Goal: Information Seeking & Learning: Check status

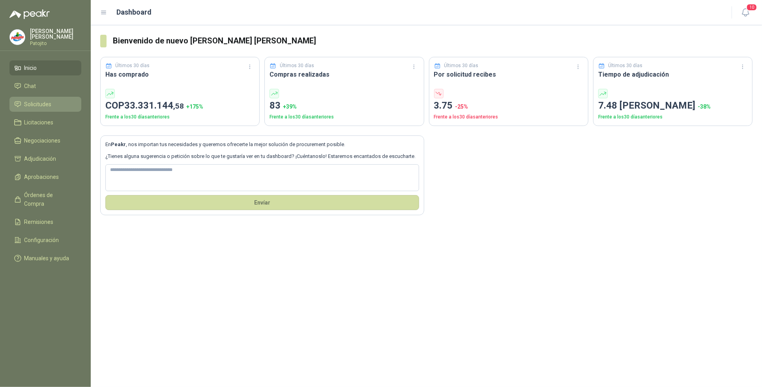
click at [45, 99] on link "Solicitudes" at bounding box center [45, 104] width 72 height 15
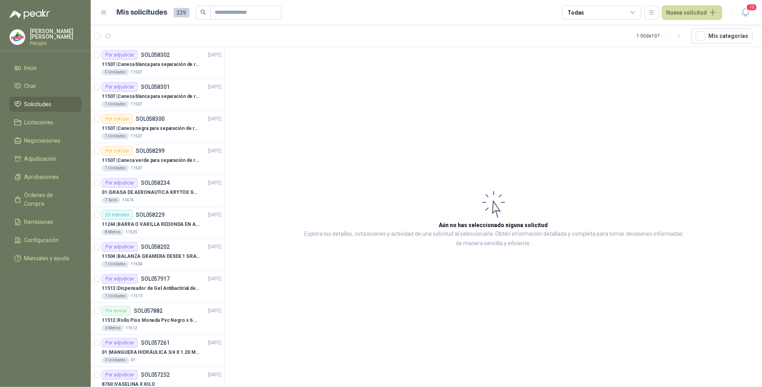
click at [9, 97] on link "Solicitudes" at bounding box center [45, 104] width 72 height 15
click at [166, 193] on p "01 | GRASA DE AERONAUTICA KRYTOX GPL 207 (SE ADJUNTA IMAGEN DE REFERENCIA)" at bounding box center [151, 192] width 98 height 7
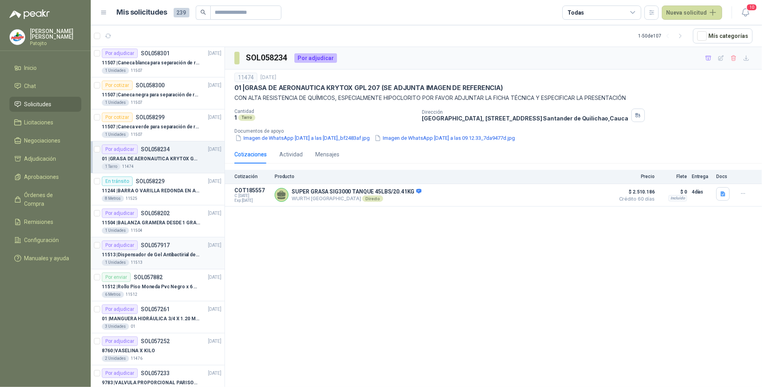
scroll to position [49, 0]
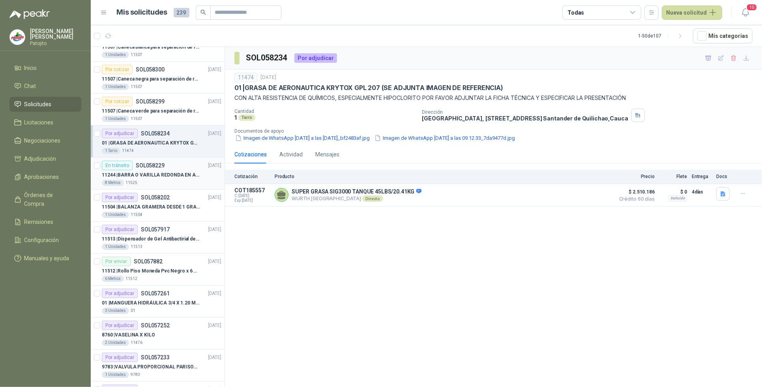
click at [157, 174] on p "11244 | BARRA O [PERSON_NAME] EN [PERSON_NAME] INOXIDABLE DE 2" O 50 MM" at bounding box center [151, 174] width 98 height 7
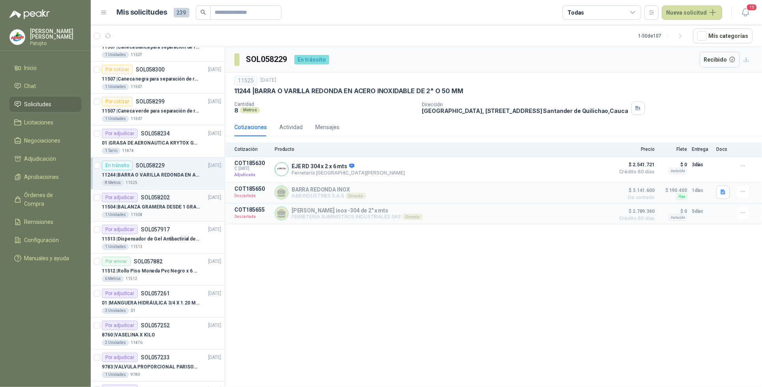
click at [168, 209] on p "11504 | BALANZA GRAMERA DESDE 1 GRAMO HASTA 5 GRAMOS" at bounding box center [151, 206] width 98 height 7
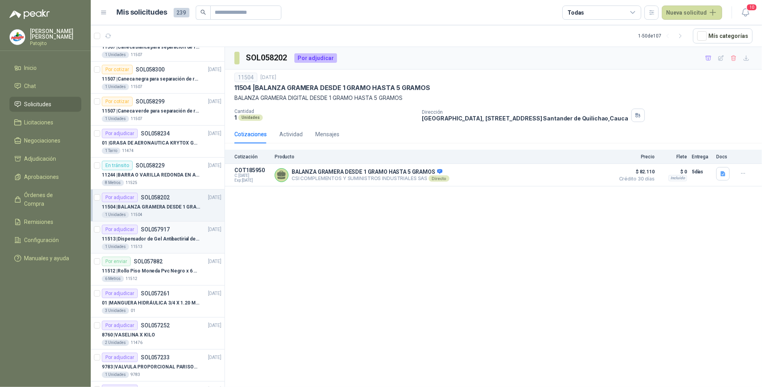
click at [176, 244] on div "1 Unidades 11513" at bounding box center [162, 246] width 120 height 6
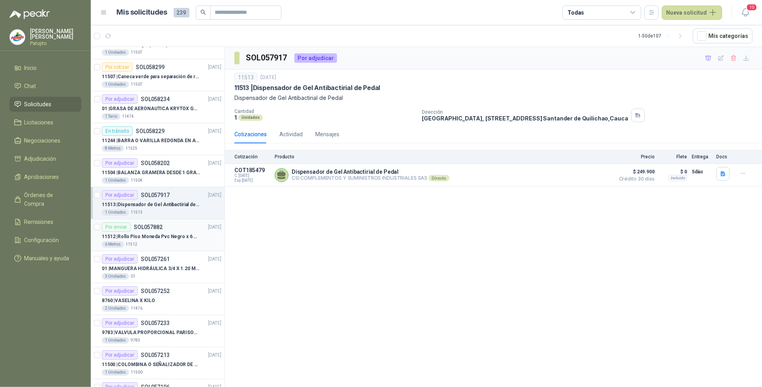
scroll to position [99, 0]
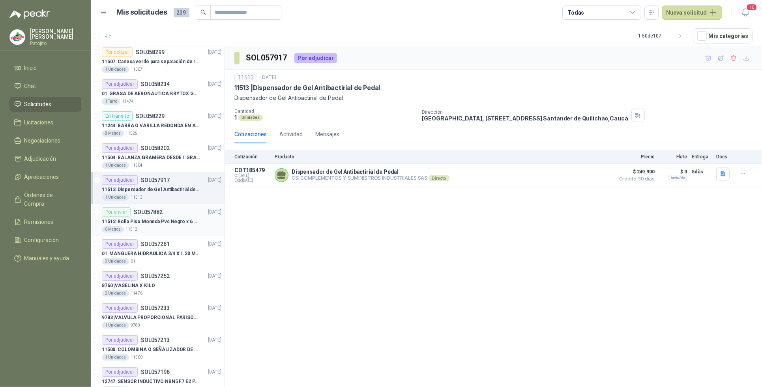
click at [186, 218] on div "11512 | [PERSON_NAME] Pvc Negro x 6 metros" at bounding box center [162, 221] width 120 height 9
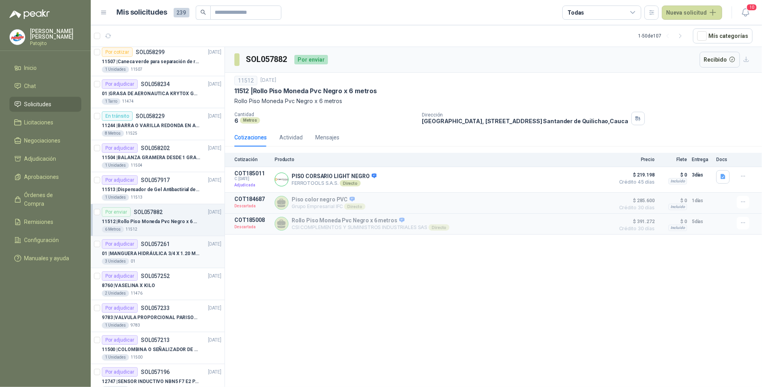
scroll to position [148, 0]
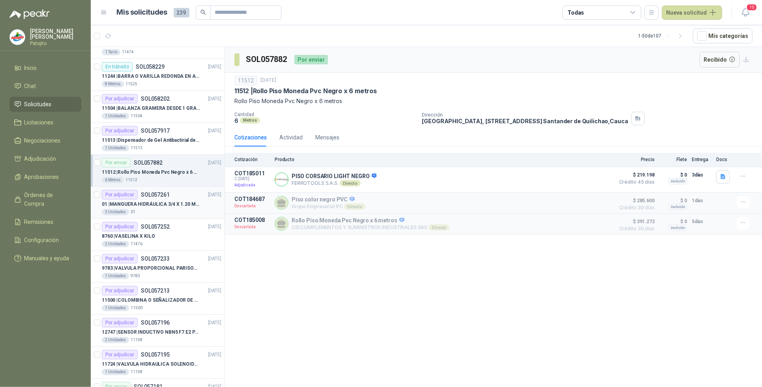
click at [166, 202] on p "01 | MANGUERA HIDRÁULICA 3/4 X 1.20 METROS DE LONGITUD HR-HR-ACOPLADA" at bounding box center [151, 203] width 98 height 7
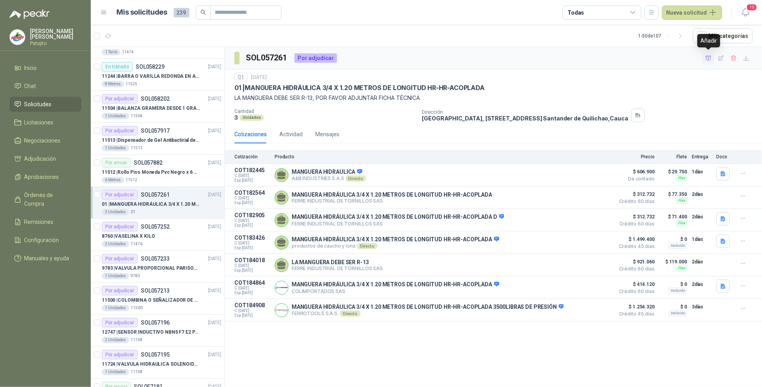
click at [710, 58] on icon "button" at bounding box center [708, 58] width 6 height 4
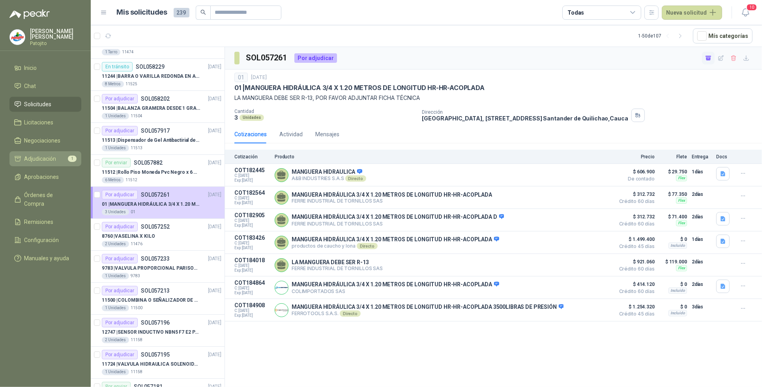
click at [52, 159] on span "Adjudicación" at bounding box center [40, 158] width 32 height 9
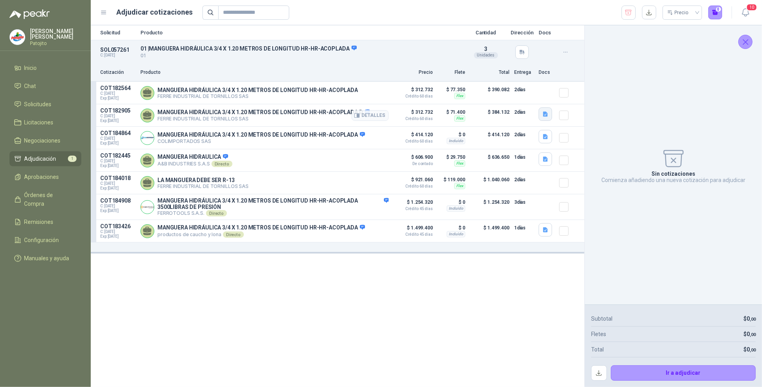
click at [545, 115] on icon "button" at bounding box center [545, 114] width 5 height 5
click at [512, 94] on button "MANGUERA HIDRAULICA SAE 100R2 FICHA TECNICA .pdf" at bounding box center [475, 97] width 144 height 8
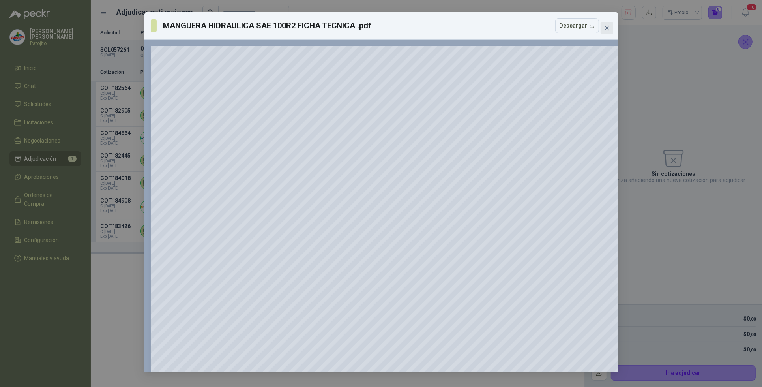
click at [608, 26] on icon "close" at bounding box center [606, 28] width 5 height 5
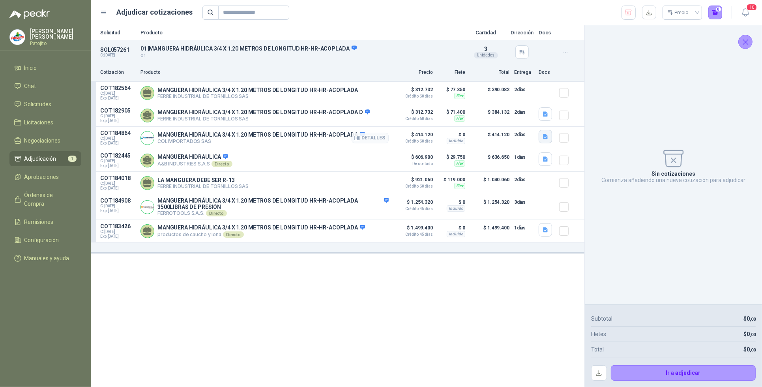
click at [545, 137] on icon "button" at bounding box center [545, 136] width 5 height 5
click at [494, 111] on button "WhatsApp Image [DATE] 2.05.53 PM.jpeg" at bounding box center [495, 112] width 104 height 8
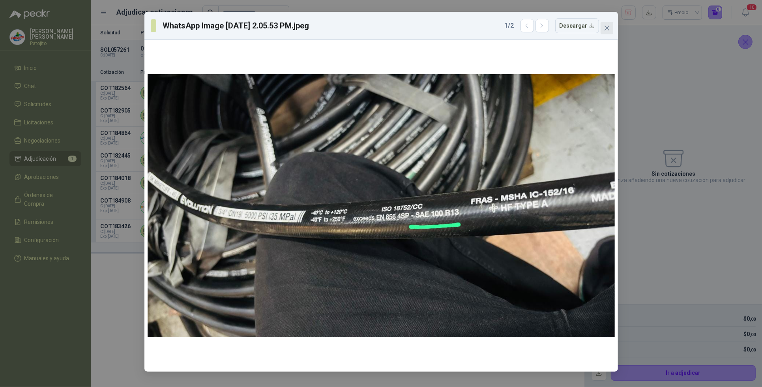
click at [610, 26] on span "Close" at bounding box center [606, 28] width 13 height 6
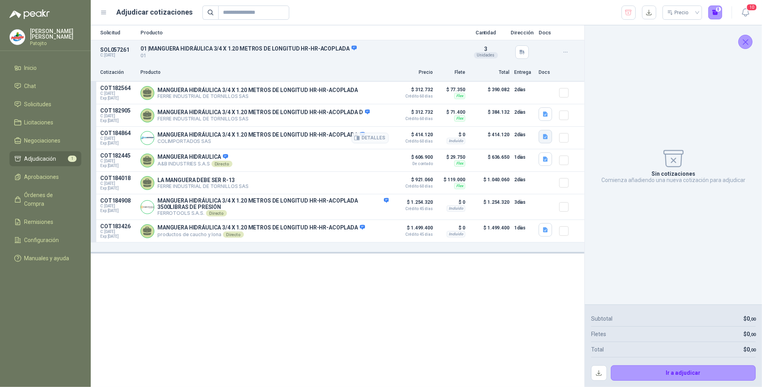
click at [545, 137] on icon "button" at bounding box center [545, 136] width 5 height 5
click at [527, 121] on button "WhatsApp Image [DATE] 2.06.18 PM.jpeg" at bounding box center [495, 120] width 104 height 8
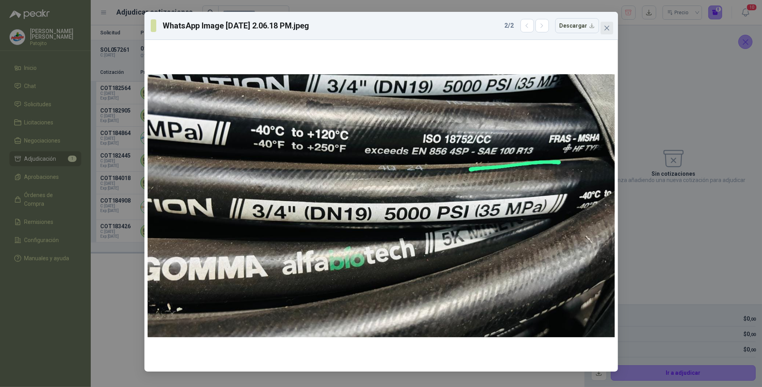
click at [610, 32] on button "Close" at bounding box center [606, 28] width 13 height 13
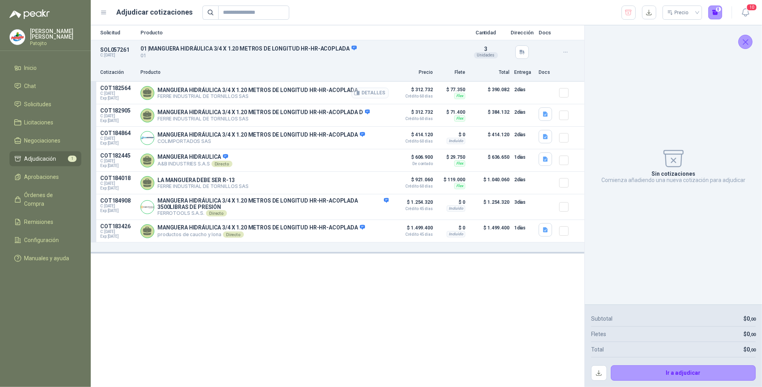
click at [370, 95] on button "Detalles" at bounding box center [369, 93] width 37 height 11
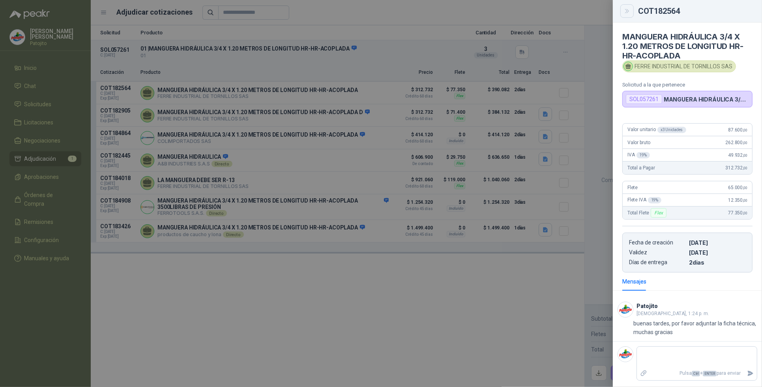
click at [624, 10] on icon "Close" at bounding box center [627, 11] width 7 height 7
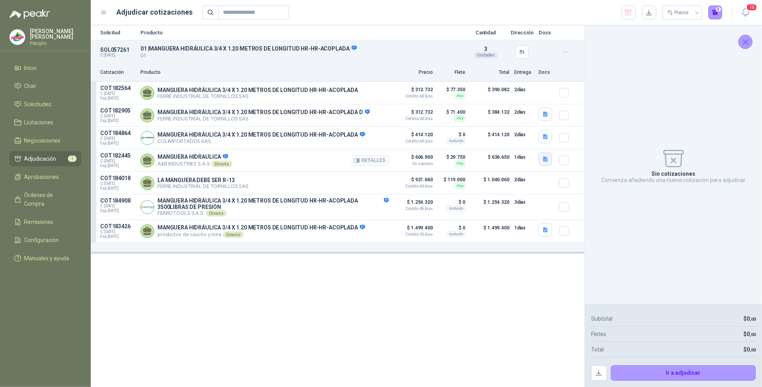
click at [545, 161] on icon "button" at bounding box center [545, 159] width 5 height 5
click at [525, 141] on button "COTIZACIÓN AYB -2879 .pdf" at bounding box center [509, 143] width 75 height 8
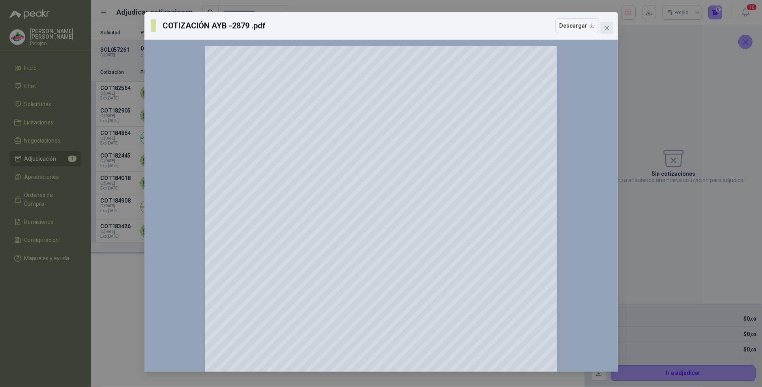
click at [605, 28] on icon "close" at bounding box center [606, 28] width 6 height 6
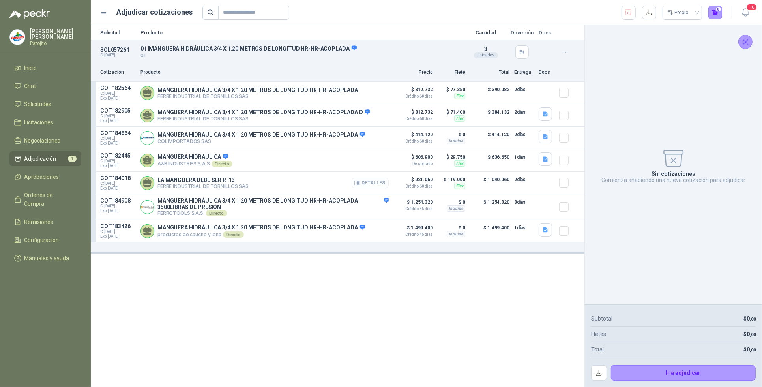
click at [363, 184] on button "Detalles" at bounding box center [369, 182] width 37 height 11
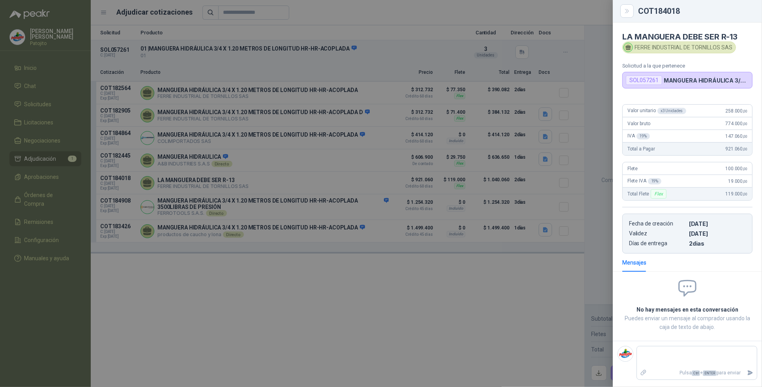
click at [516, 272] on div at bounding box center [381, 193] width 762 height 387
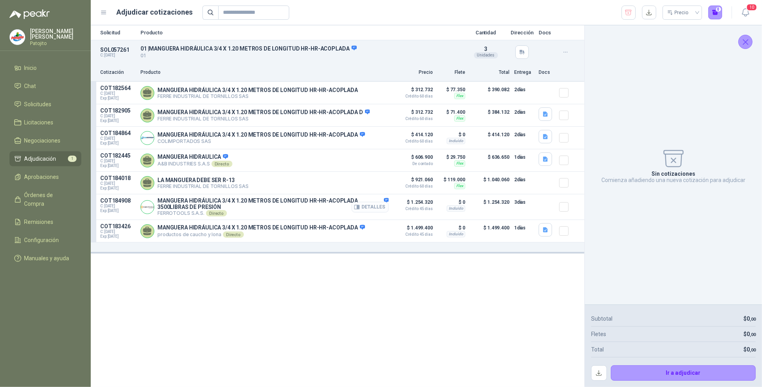
click at [371, 211] on button "Detalles" at bounding box center [369, 207] width 37 height 11
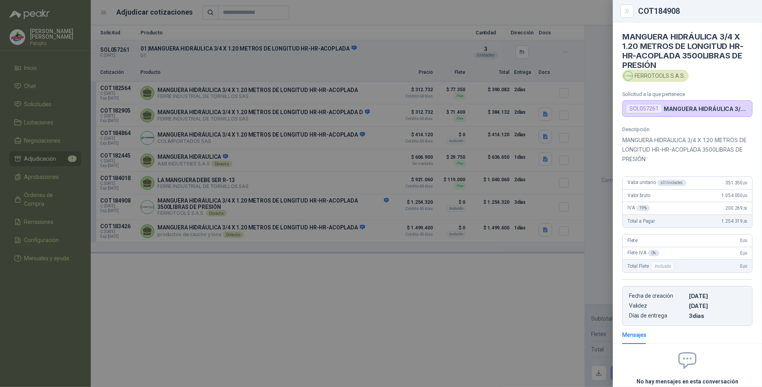
click at [310, 316] on div at bounding box center [381, 193] width 762 height 387
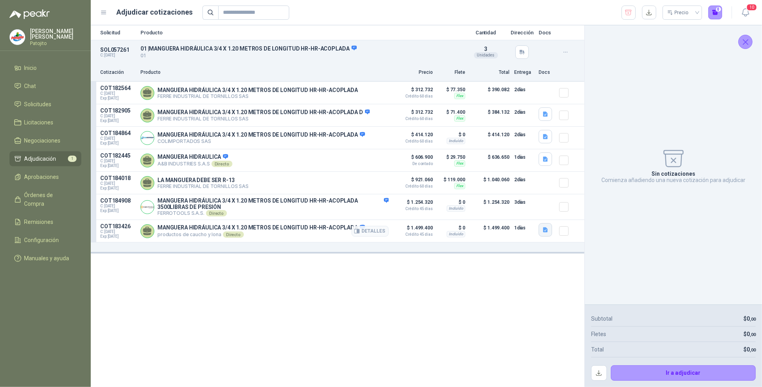
click at [547, 232] on icon "button" at bounding box center [545, 229] width 7 height 7
click at [508, 209] on button "Cotización-No-230001783 (1).pdf" at bounding box center [487, 208] width 87 height 8
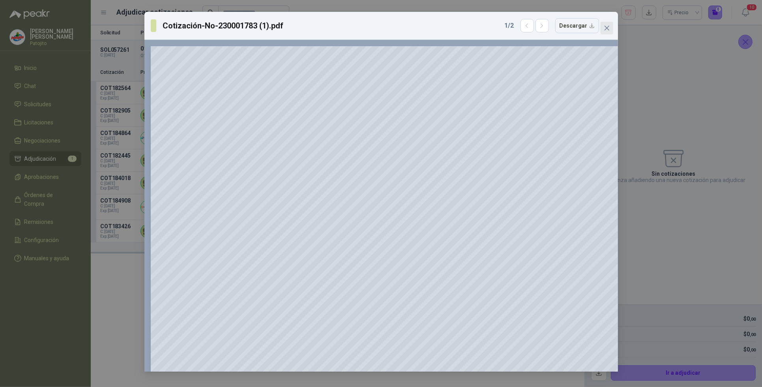
click at [604, 25] on icon "close" at bounding box center [606, 28] width 6 height 6
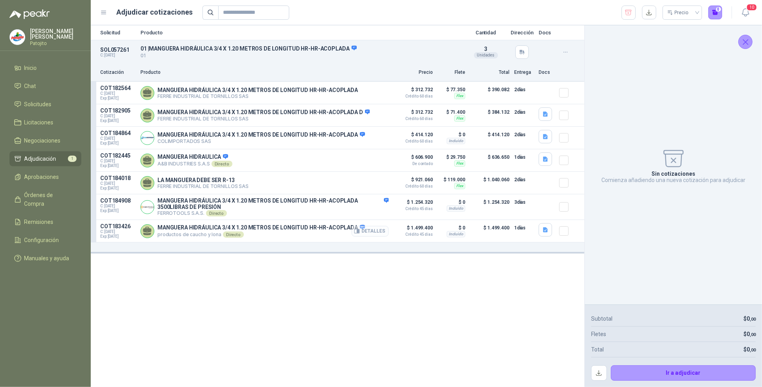
click at [385, 230] on button "Detalles" at bounding box center [369, 231] width 37 height 11
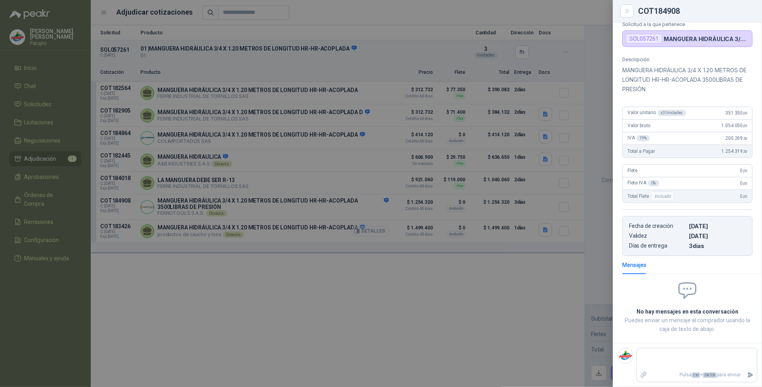
scroll to position [63, 0]
click at [685, 100] on button "Danfoss-product-details-2025-09-26.pdf" at bounding box center [673, 96] width 103 height 8
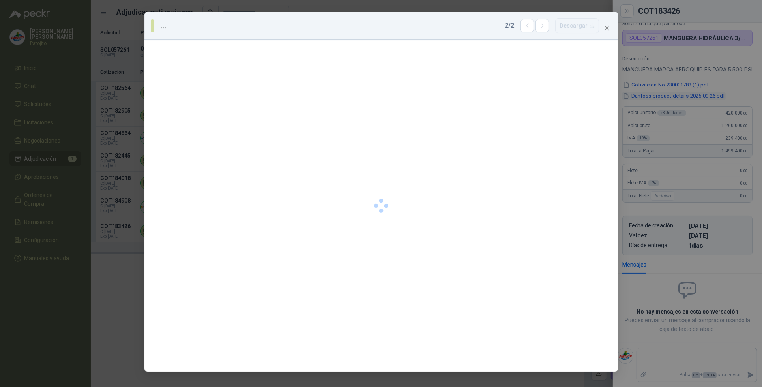
click at [685, 104] on div "... 2 / 2 Descargar" at bounding box center [381, 193] width 762 height 387
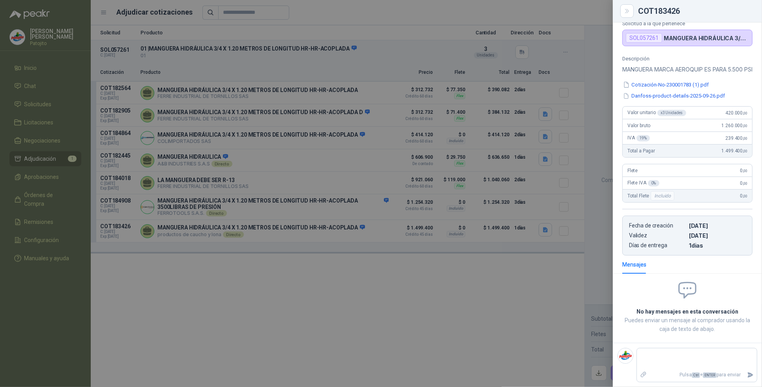
drag, startPoint x: 685, startPoint y: 104, endPoint x: 654, endPoint y: 107, distance: 30.9
click at [654, 100] on button "Danfoss-product-details-2025-09-26.pdf" at bounding box center [673, 96] width 103 height 8
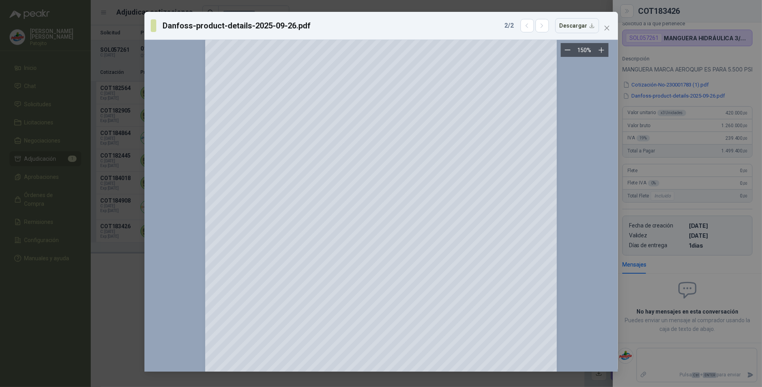
scroll to position [683, 0]
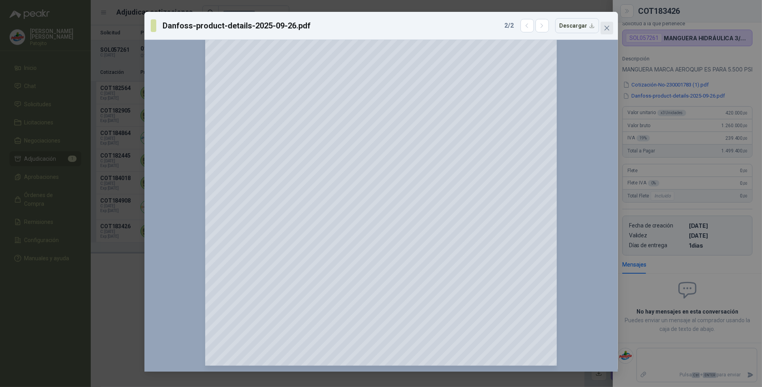
click at [609, 25] on icon "close" at bounding box center [606, 28] width 6 height 6
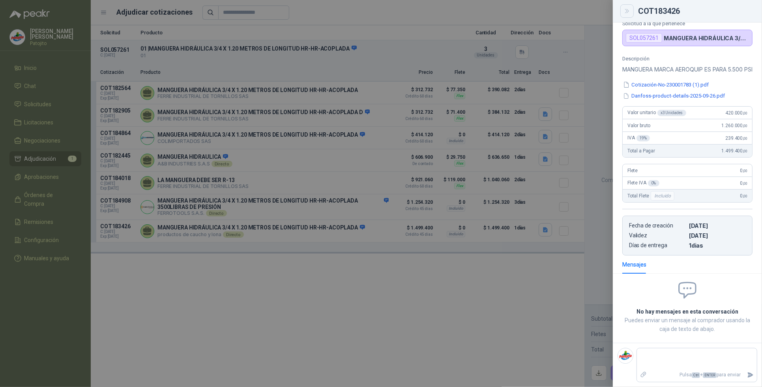
click at [623, 6] on button "Close" at bounding box center [626, 10] width 13 height 13
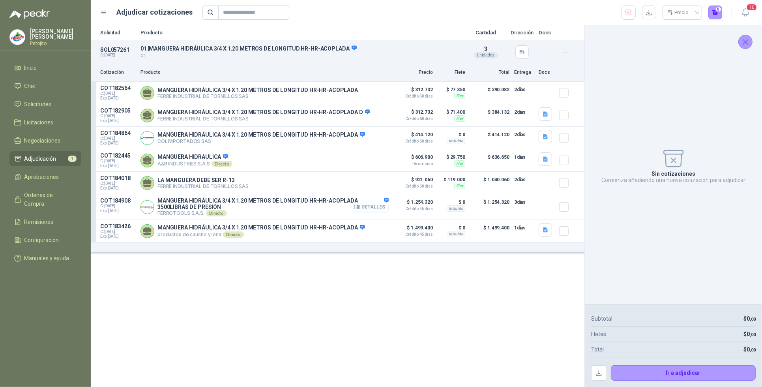
click at [375, 212] on button "Detalles" at bounding box center [369, 207] width 37 height 11
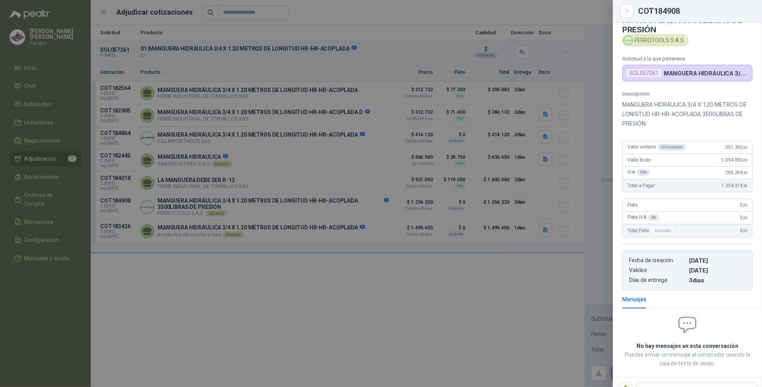
scroll to position [0, 0]
